Goal: Task Accomplishment & Management: Use online tool/utility

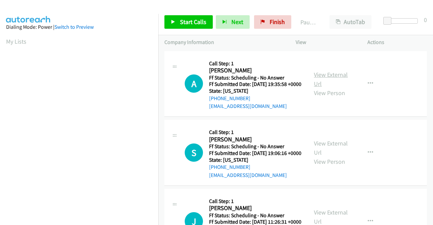
click at [332, 75] on link "View External Url" at bounding box center [331, 79] width 34 height 17
click at [338, 152] on link "View External Url" at bounding box center [331, 147] width 34 height 17
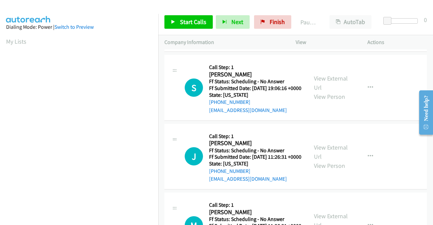
scroll to position [68, 0]
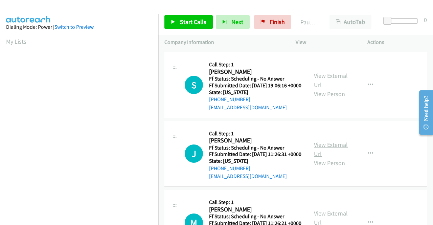
click at [336, 158] on link "View External Url" at bounding box center [331, 149] width 34 height 17
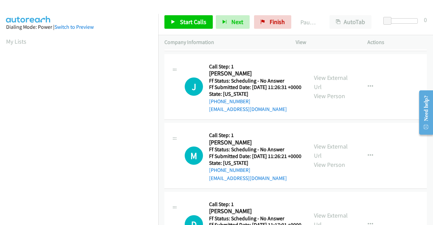
scroll to position [135, 0]
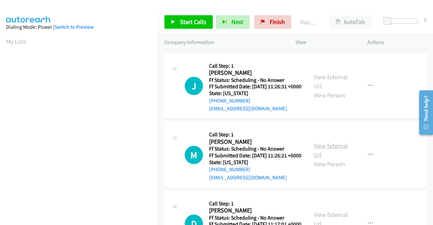
click at [322, 159] on link "View External Url" at bounding box center [331, 150] width 34 height 17
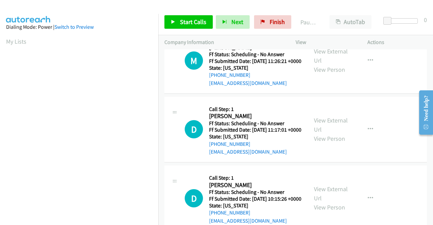
scroll to position [237, 0]
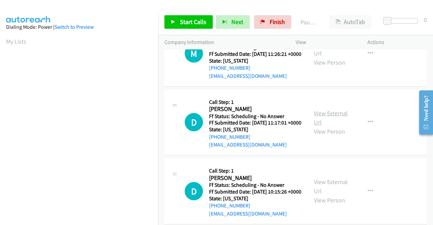
click at [329, 126] on link "View External Url" at bounding box center [331, 117] width 34 height 17
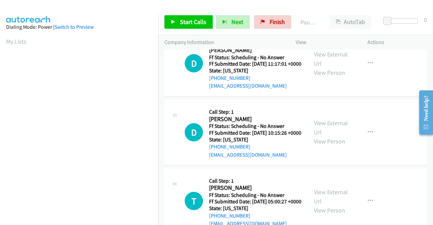
scroll to position [304, 0]
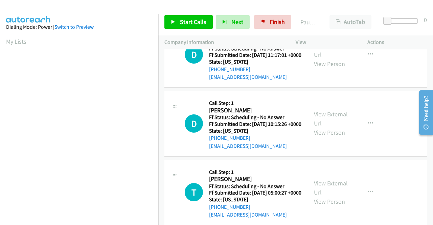
click at [330, 127] on link "View External Url" at bounding box center [331, 118] width 34 height 17
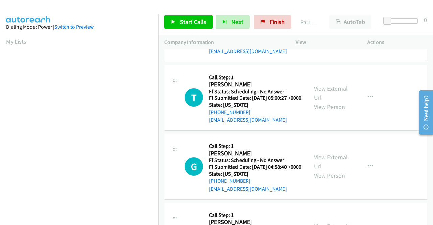
scroll to position [406, 0]
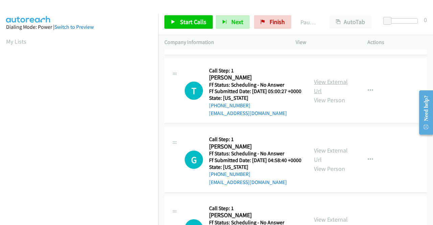
click at [321, 95] on link "View External Url" at bounding box center [331, 86] width 34 height 17
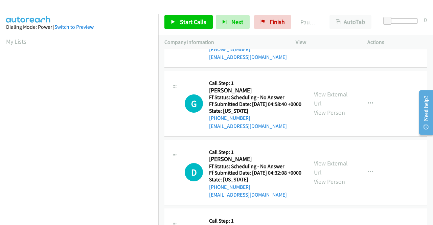
scroll to position [474, 0]
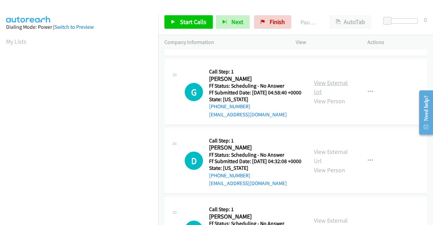
click at [339, 96] on link "View External Url" at bounding box center [331, 87] width 34 height 17
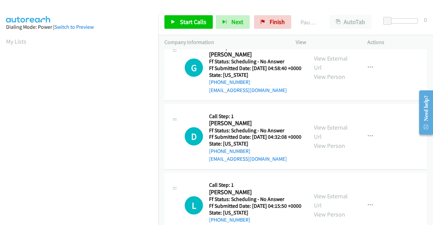
scroll to position [507, 0]
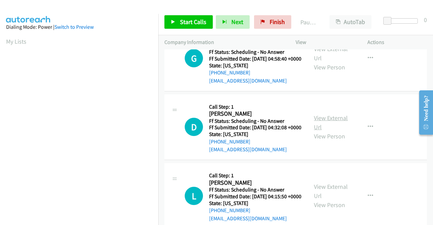
click at [324, 131] on link "View External Url" at bounding box center [331, 122] width 34 height 17
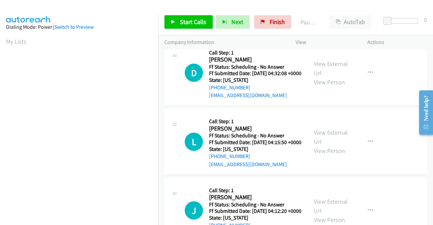
scroll to position [575, 0]
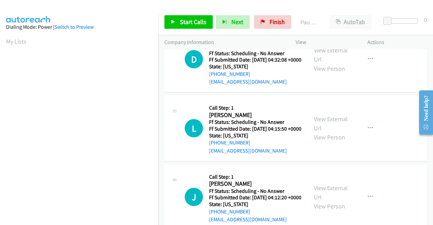
click at [324, 142] on div "View External Url View Person" at bounding box center [331, 127] width 35 height 27
click at [325, 132] on link "View External Url" at bounding box center [331, 123] width 34 height 17
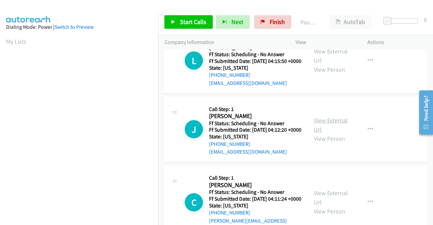
click at [339, 133] on link "View External Url" at bounding box center [331, 124] width 34 height 17
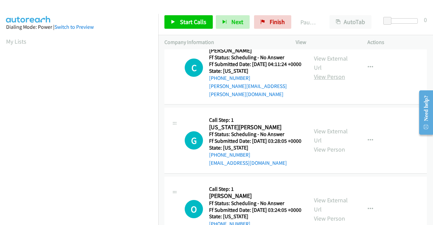
scroll to position [778, 0]
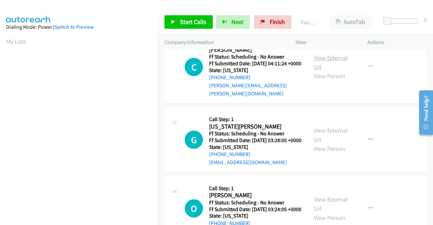
click at [336, 71] on link "View External Url" at bounding box center [331, 62] width 34 height 17
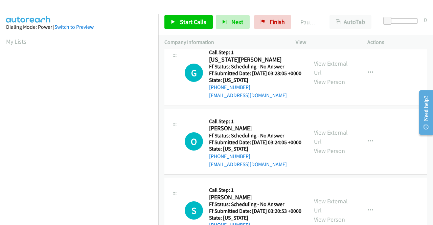
scroll to position [846, 0]
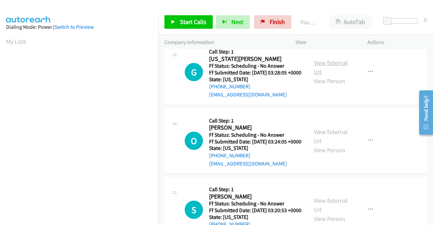
click at [324, 76] on link "View External Url" at bounding box center [331, 67] width 34 height 17
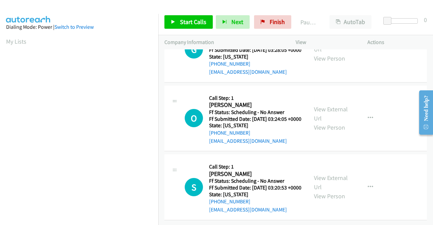
scroll to position [913, 0]
click at [337, 122] on link "View External Url" at bounding box center [331, 113] width 34 height 17
click at [328, 174] on link "View External Url" at bounding box center [331, 182] width 34 height 17
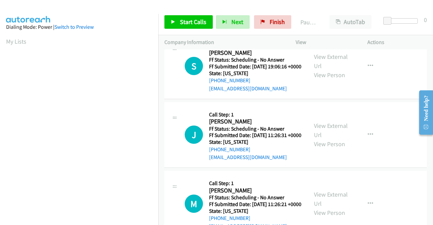
scroll to position [0, 0]
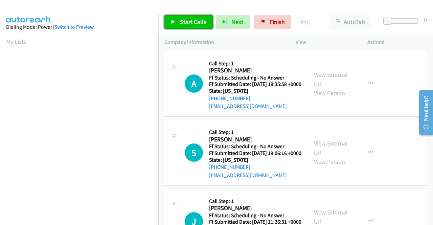
click at [197, 22] on span "Start Calls" at bounding box center [193, 22] width 26 height 8
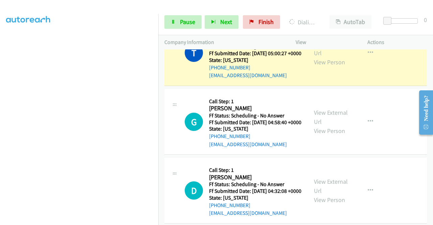
scroll to position [541, 0]
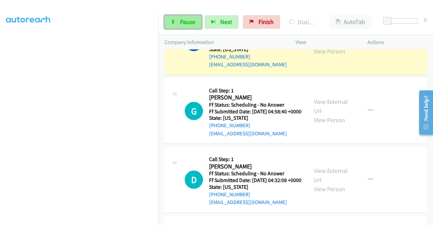
click at [181, 22] on span "Pause" at bounding box center [187, 22] width 15 height 8
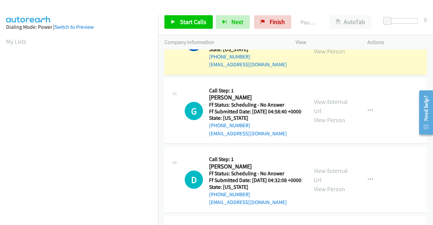
scroll to position [154, 0]
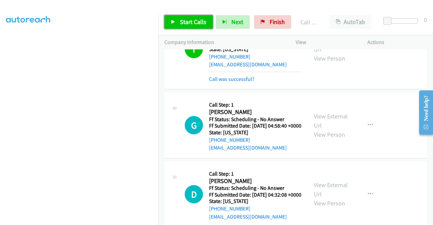
click at [190, 25] on span "Start Calls" at bounding box center [193, 22] width 26 height 8
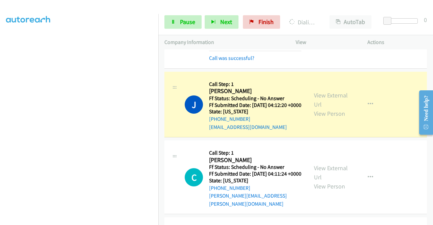
scroll to position [846, 0]
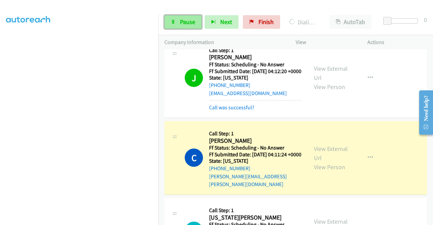
click at [181, 22] on span "Pause" at bounding box center [187, 22] width 15 height 8
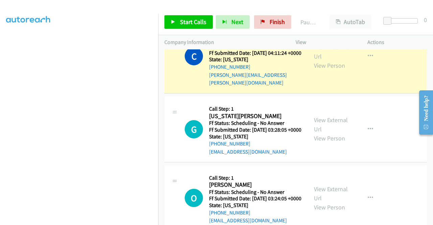
scroll to position [981, 0]
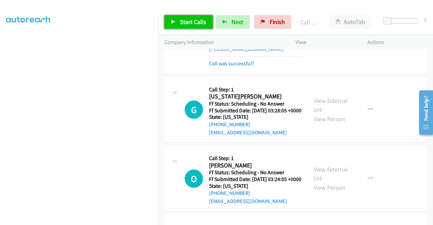
click at [190, 19] on span "Start Calls" at bounding box center [193, 22] width 26 height 8
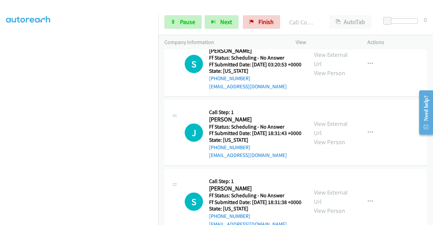
scroll to position [1218, 0]
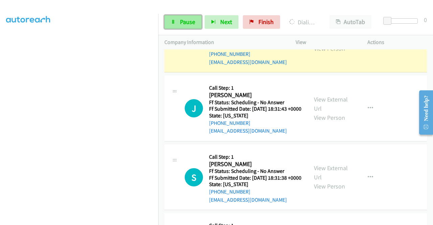
click at [181, 18] on span "Pause" at bounding box center [187, 22] width 15 height 8
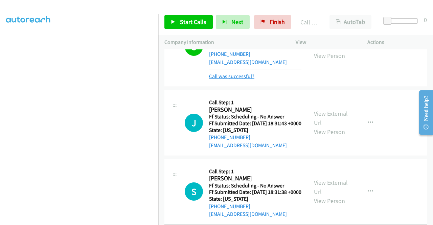
click at [240, 80] on link "Call was successful?" at bounding box center [231, 76] width 45 height 6
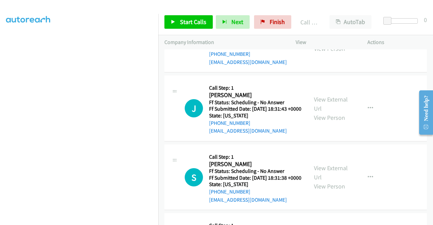
click at [368, 42] on icon "button" at bounding box center [370, 39] width 5 height 5
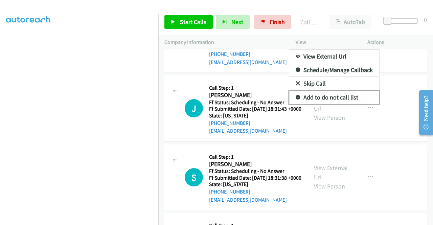
click at [342, 104] on link "Add to do not call list" at bounding box center [334, 98] width 90 height 14
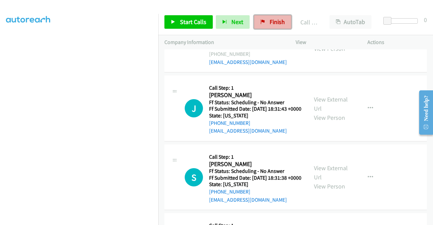
click at [276, 23] on span "Finish" at bounding box center [277, 22] width 15 height 8
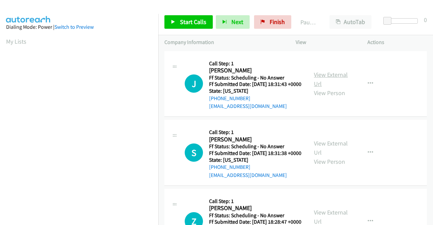
click at [328, 80] on link "View External Url" at bounding box center [331, 79] width 34 height 17
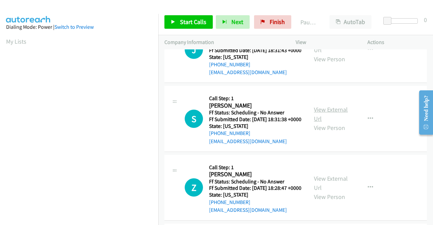
click at [320, 117] on link "View External Url" at bounding box center [331, 114] width 34 height 17
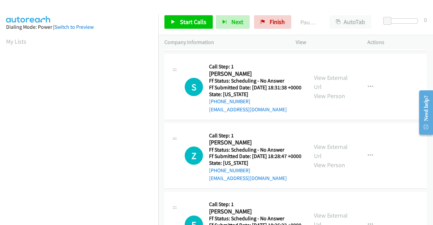
scroll to position [68, 0]
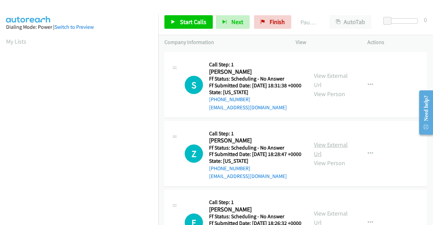
click at [325, 158] on link "View External Url" at bounding box center [331, 149] width 34 height 17
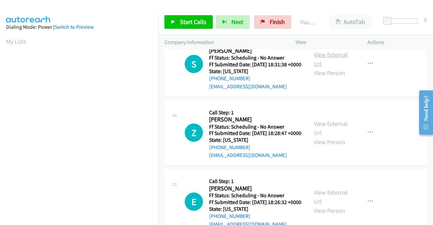
scroll to position [135, 0]
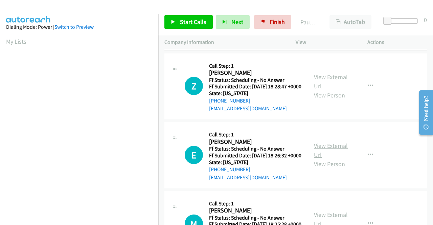
click at [322, 159] on link "View External Url" at bounding box center [331, 150] width 34 height 17
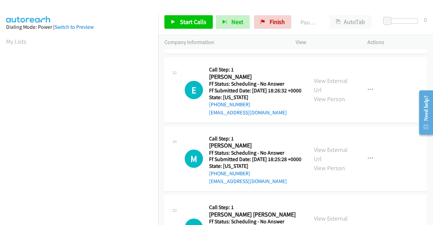
scroll to position [203, 0]
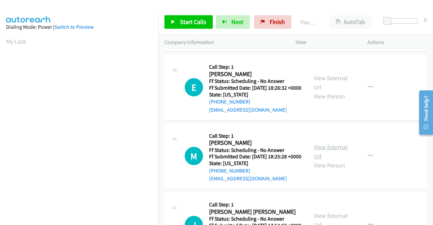
click at [320, 160] on link "View External Url" at bounding box center [331, 151] width 34 height 17
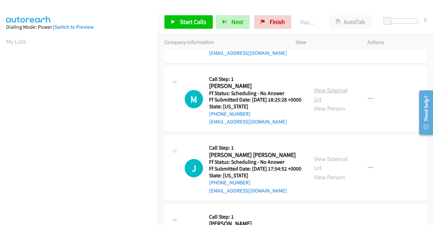
scroll to position [304, 0]
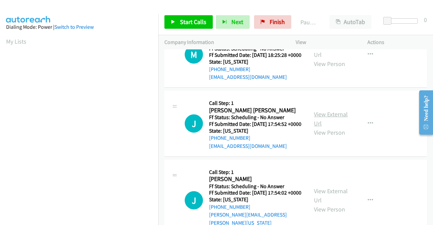
click at [323, 127] on link "View External Url" at bounding box center [331, 118] width 34 height 17
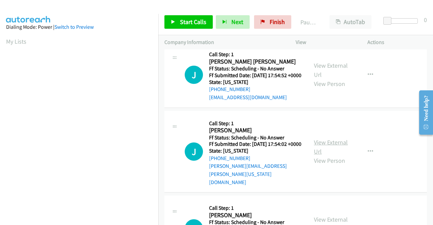
scroll to position [372, 0]
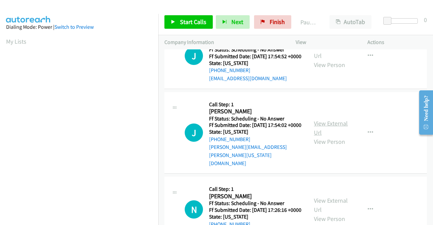
click at [324, 136] on link "View External Url" at bounding box center [331, 127] width 34 height 17
click at [334, 136] on link "View External Url" at bounding box center [331, 127] width 34 height 17
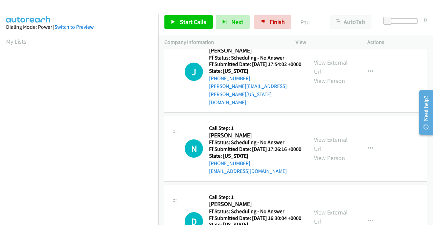
scroll to position [440, 0]
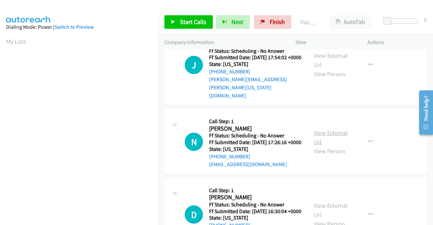
click at [332, 146] on link "View External Url" at bounding box center [331, 137] width 34 height 17
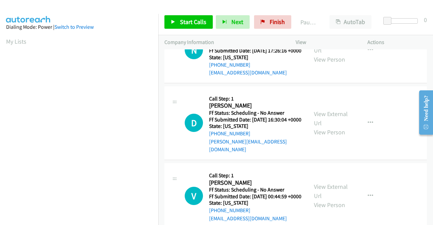
scroll to position [541, 0]
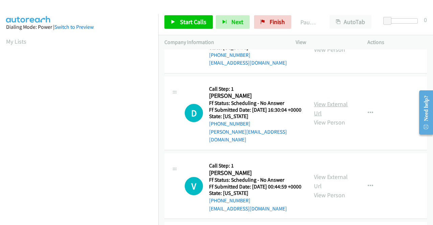
click at [322, 117] on link "View External Url" at bounding box center [331, 108] width 34 height 17
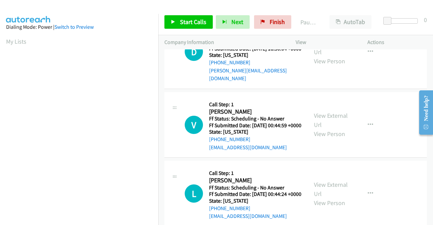
scroll to position [643, 0]
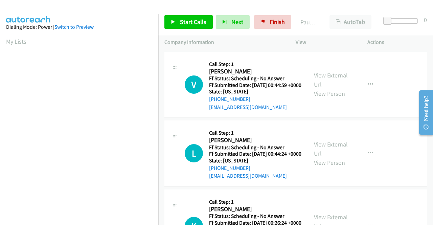
click at [321, 88] on link "View External Url" at bounding box center [331, 79] width 34 height 17
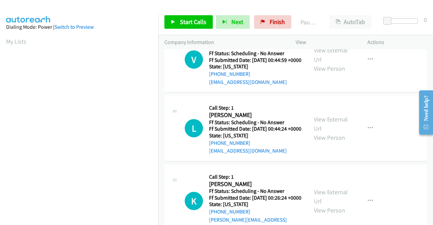
scroll to position [677, 0]
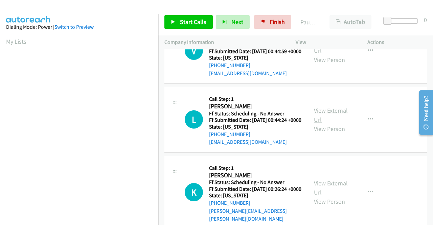
click at [317, 123] on link "View External Url" at bounding box center [331, 115] width 34 height 17
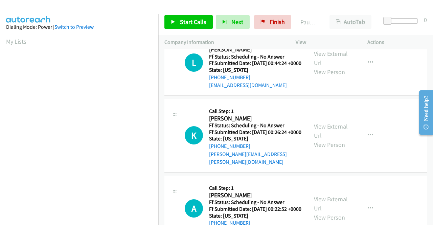
scroll to position [744, 0]
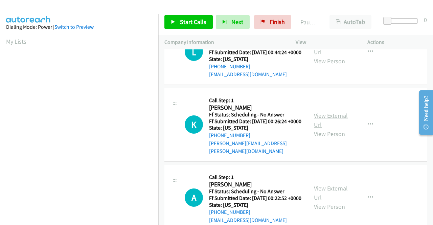
click at [318, 129] on link "View External Url" at bounding box center [331, 120] width 34 height 17
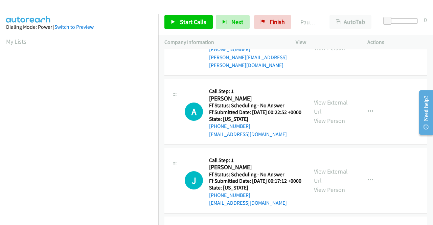
scroll to position [846, 0]
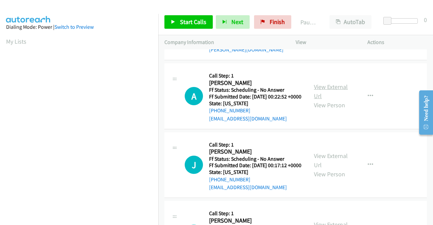
click at [323, 100] on link "View External Url" at bounding box center [331, 91] width 34 height 17
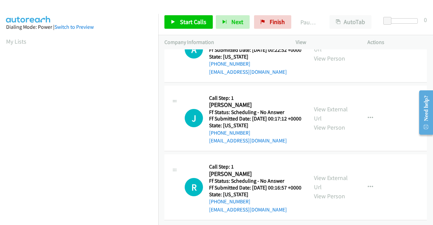
scroll to position [913, 0]
click at [332, 122] on link "View External Url" at bounding box center [331, 113] width 34 height 17
click at [336, 174] on link "View External Url" at bounding box center [331, 182] width 34 height 17
drag, startPoint x: 432, startPoint y: 220, endPoint x: 432, endPoint y: 203, distance: 16.2
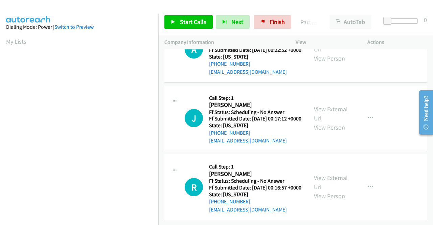
click at [432, 203] on div "+1 415-964-1034 Call failed - Please reload the list and try again The Callbar …" at bounding box center [295, 137] width 275 height 176
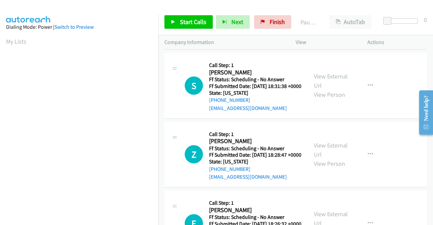
scroll to position [0, 0]
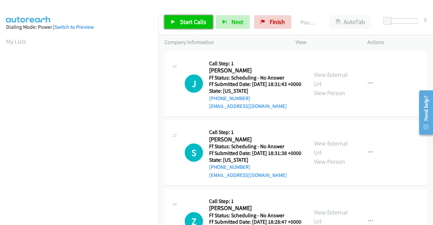
click at [198, 20] on span "Start Calls" at bounding box center [193, 22] width 26 height 8
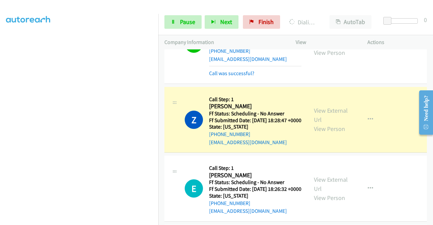
scroll to position [135, 0]
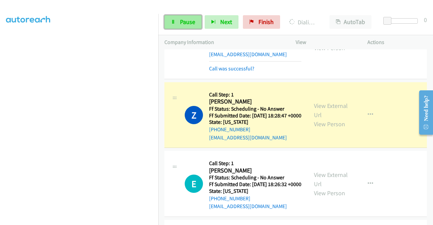
click at [182, 20] on span "Pause" at bounding box center [187, 22] width 15 height 8
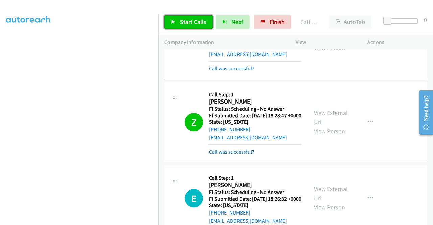
click at [192, 27] on link "Start Calls" at bounding box center [188, 22] width 48 height 14
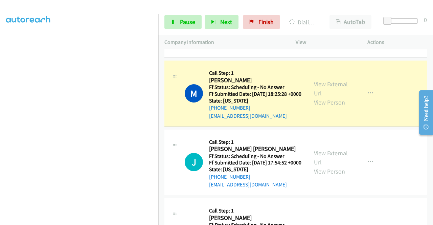
scroll to position [338, 0]
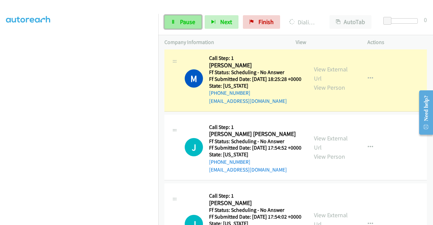
click at [190, 22] on span "Pause" at bounding box center [187, 22] width 15 height 8
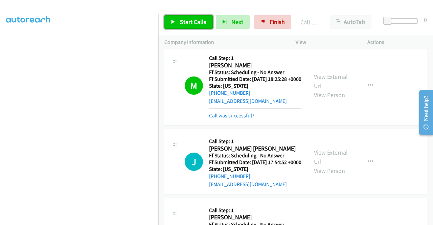
click at [176, 21] on link "Start Calls" at bounding box center [188, 22] width 48 height 14
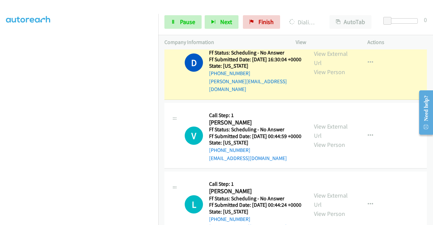
scroll to position [718, 0]
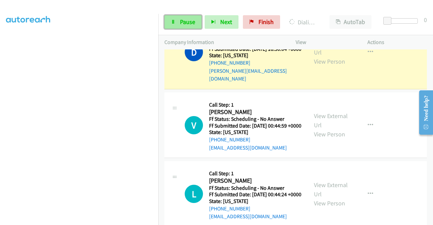
click at [188, 25] on span "Pause" at bounding box center [187, 22] width 15 height 8
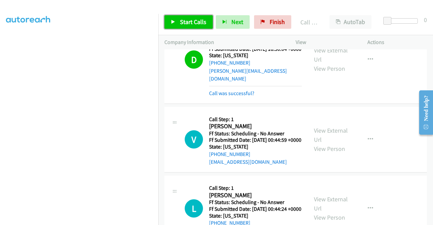
click at [187, 23] on span "Start Calls" at bounding box center [193, 22] width 26 height 8
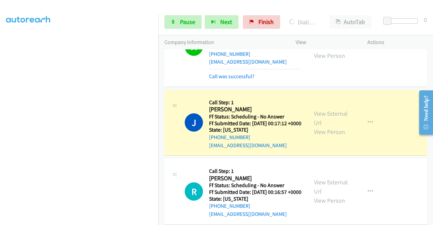
scroll to position [1124, 0]
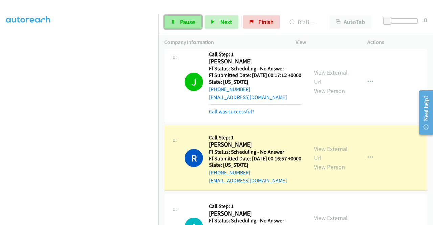
click at [194, 21] on span "Pause" at bounding box center [187, 22] width 15 height 8
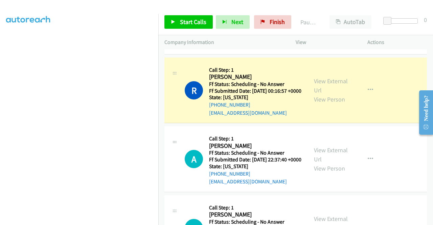
scroll to position [1225, 0]
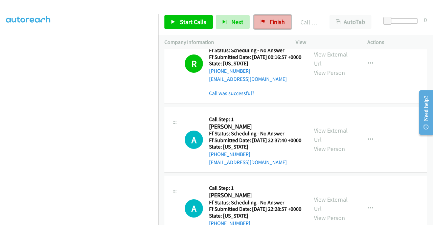
click at [278, 23] on span "Finish" at bounding box center [277, 22] width 15 height 8
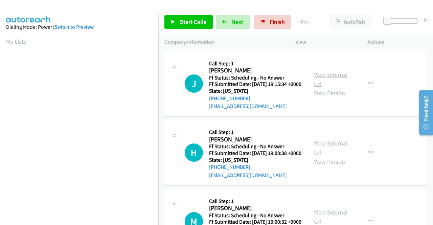
click at [323, 80] on link "View External Url" at bounding box center [331, 79] width 34 height 17
click at [324, 154] on link "View External Url" at bounding box center [331, 147] width 34 height 17
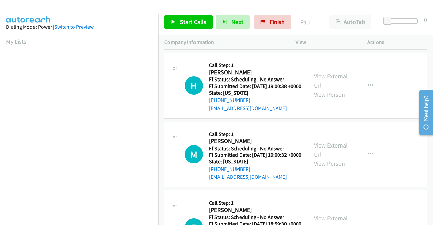
scroll to position [68, 0]
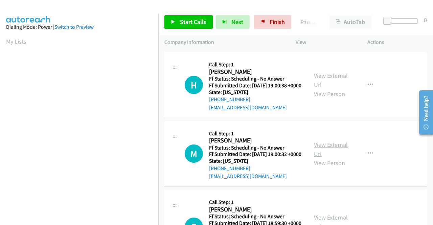
click at [317, 158] on link "View External Url" at bounding box center [331, 149] width 34 height 17
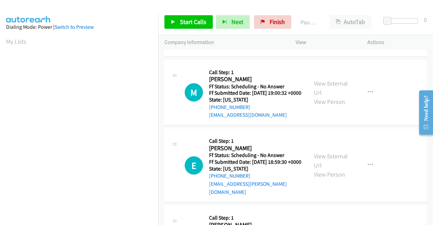
scroll to position [135, 0]
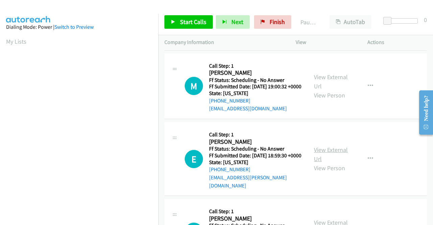
click at [323, 163] on link "View External Url" at bounding box center [331, 154] width 34 height 17
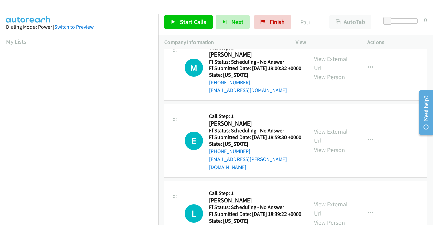
scroll to position [169, 0]
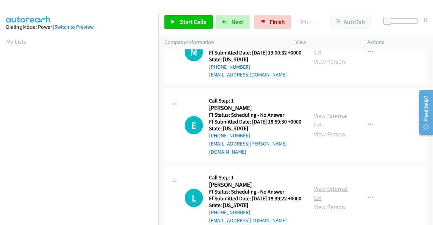
click at [318, 202] on link "View External Url" at bounding box center [331, 193] width 34 height 17
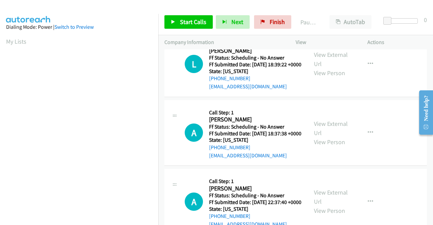
scroll to position [304, 0]
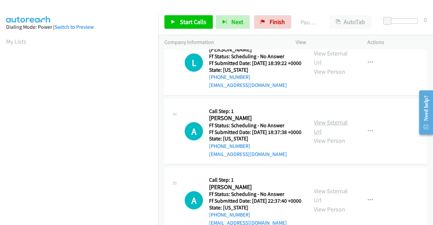
click at [318, 135] on link "View External Url" at bounding box center [331, 126] width 34 height 17
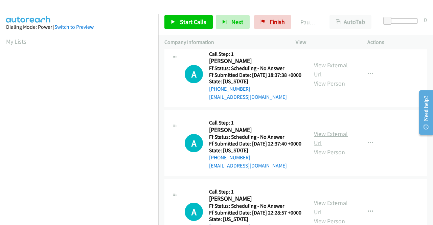
scroll to position [372, 0]
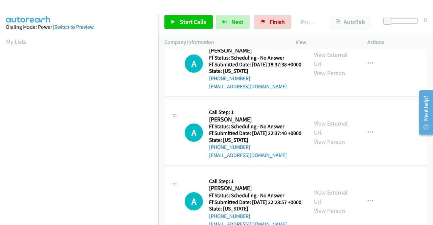
click at [339, 136] on link "View External Url" at bounding box center [331, 127] width 34 height 17
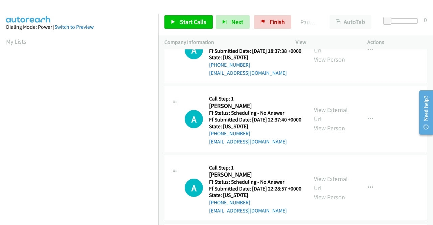
scroll to position [406, 0]
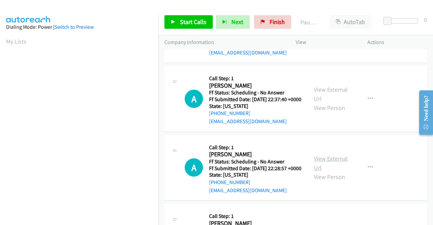
click at [322, 172] on link "View External Url" at bounding box center [331, 163] width 34 height 17
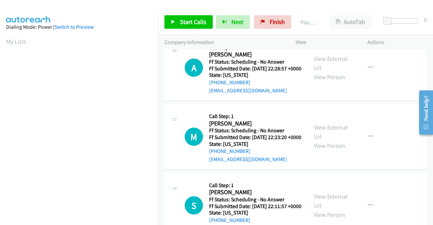
scroll to position [507, 0]
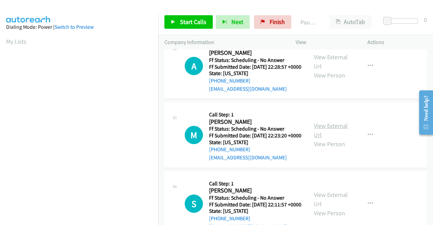
click at [341, 139] on link "View External Url" at bounding box center [331, 130] width 34 height 17
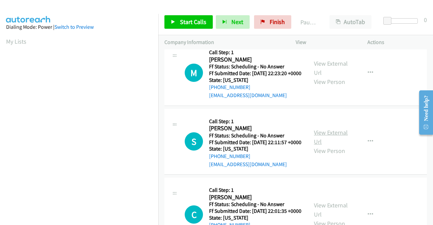
scroll to position [575, 0]
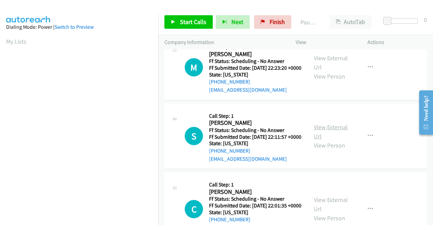
click at [328, 140] on link "View External Url" at bounding box center [331, 131] width 34 height 17
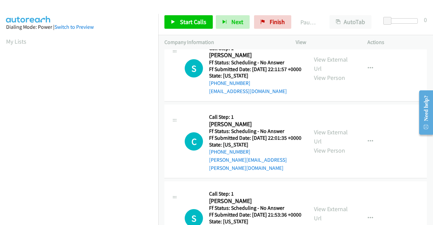
scroll to position [677, 0]
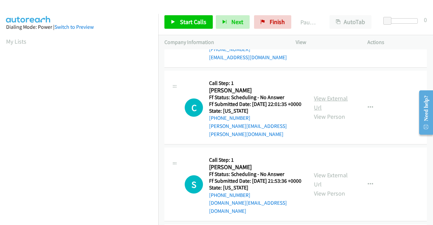
click at [317, 111] on link "View External Url" at bounding box center [331, 102] width 34 height 17
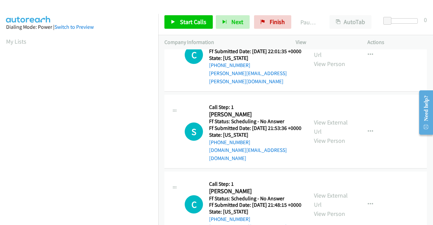
scroll to position [744, 0]
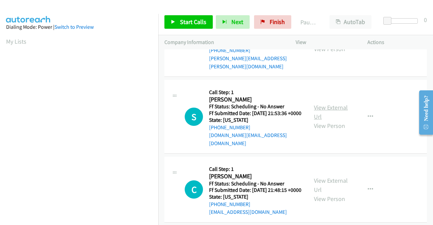
click at [317, 120] on link "View External Url" at bounding box center [331, 112] width 34 height 17
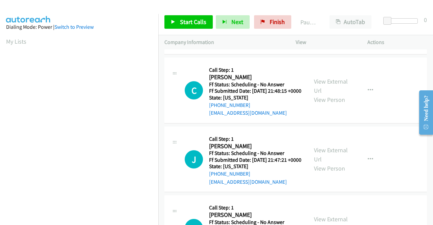
scroll to position [846, 0]
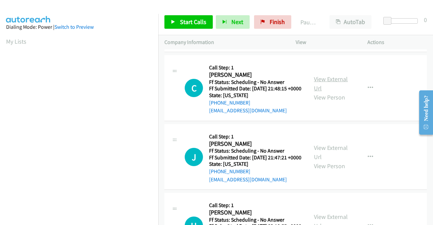
click at [336, 92] on link "View External Url" at bounding box center [331, 83] width 34 height 17
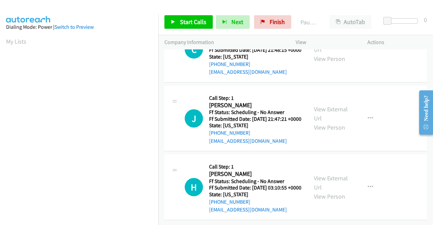
scroll to position [947, 0]
click at [340, 110] on link "View External Url" at bounding box center [331, 113] width 34 height 17
click at [319, 174] on link "View External Url" at bounding box center [331, 182] width 34 height 17
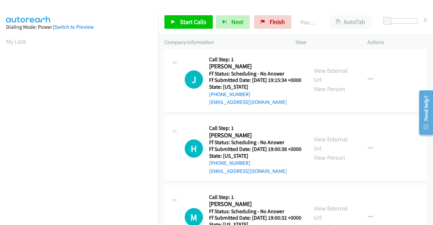
scroll to position [0, 0]
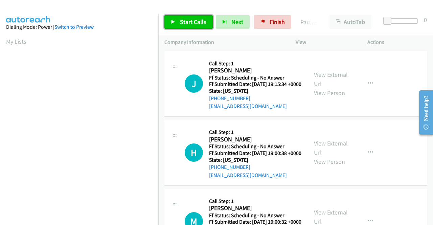
click at [191, 18] on span "Start Calls" at bounding box center [193, 22] width 26 height 8
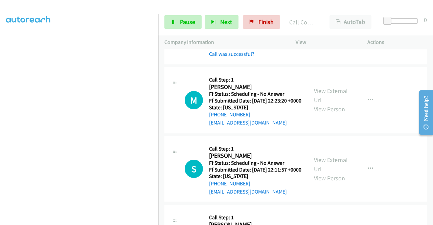
scroll to position [677, 0]
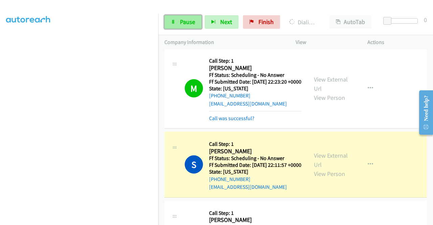
click at [189, 25] on span "Pause" at bounding box center [187, 22] width 15 height 8
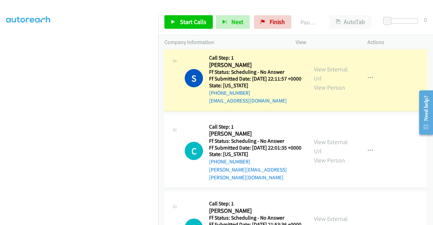
scroll to position [778, 0]
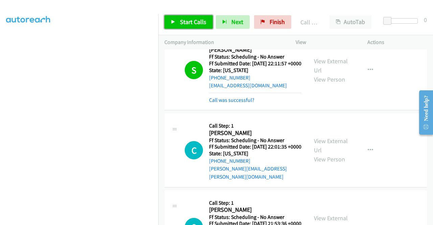
click at [193, 24] on span "Start Calls" at bounding box center [193, 22] width 26 height 8
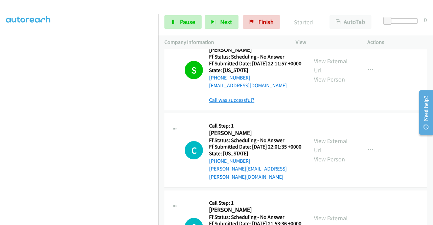
click at [221, 103] on link "Call was successful?" at bounding box center [231, 100] width 45 height 6
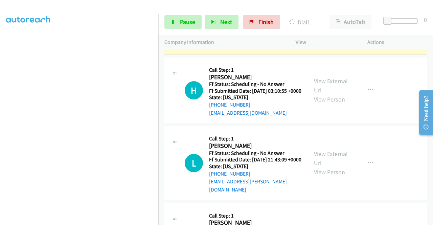
scroll to position [1157, 0]
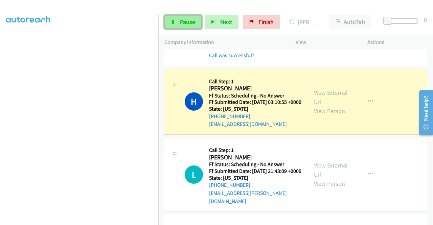
click at [185, 25] on span "Pause" at bounding box center [187, 22] width 15 height 8
